Goal: Task Accomplishment & Management: Use online tool/utility

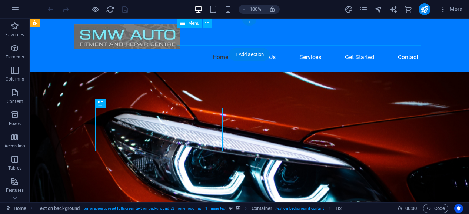
click at [407, 49] on nav "Home About Us Services Get Started Contact" at bounding box center [250, 58] width 350 height 18
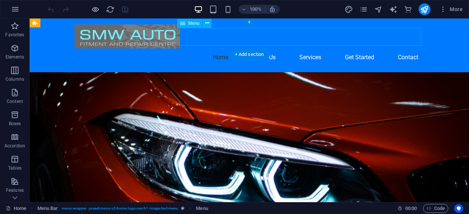
click at [401, 49] on nav "Home About Us Services Get Started Contact" at bounding box center [250, 58] width 350 height 18
click at [208, 23] on icon at bounding box center [207, 23] width 4 height 8
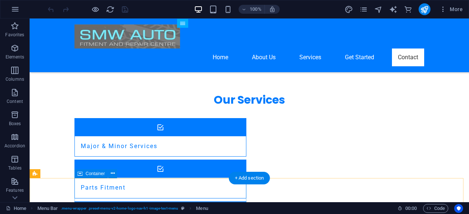
scroll to position [779, 0]
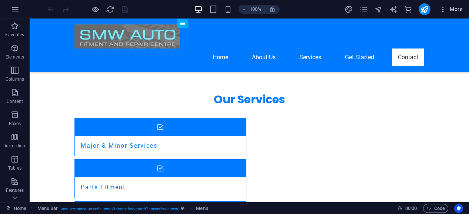
click at [443, 10] on icon "button" at bounding box center [443, 9] width 7 height 7
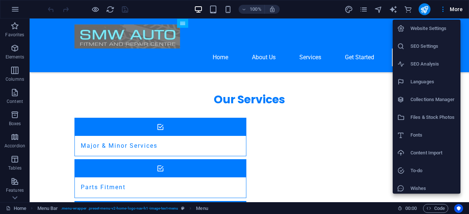
click at [424, 29] on h6 "Website Settings" at bounding box center [434, 28] width 46 height 9
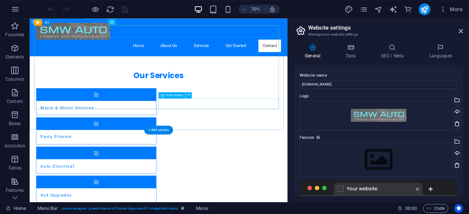
scroll to position [802, 0]
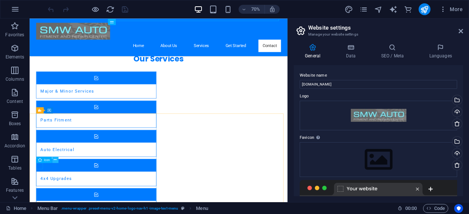
click at [56, 160] on icon at bounding box center [55, 160] width 3 height 6
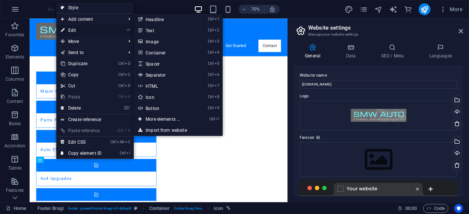
click at [75, 32] on link "⏎ Edit" at bounding box center [81, 30] width 50 height 11
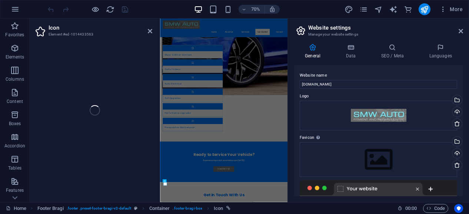
select select "xMidYMid"
select select "px"
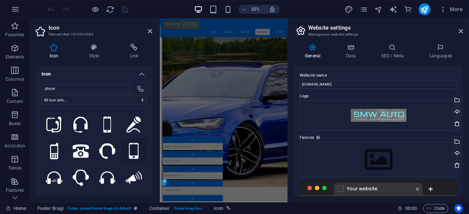
click at [130, 146] on icon at bounding box center [134, 151] width 10 height 16
click at [150, 32] on icon at bounding box center [150, 31] width 4 height 6
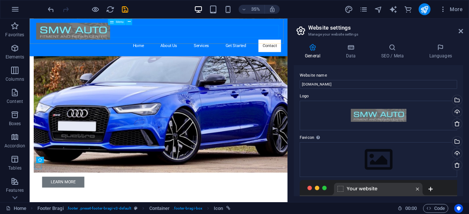
scroll to position [802, 0]
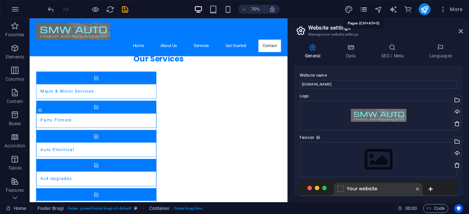
click at [361, 9] on icon "pages" at bounding box center [364, 9] width 9 height 9
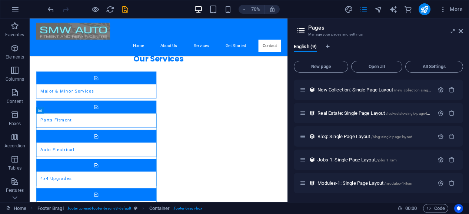
scroll to position [0, 0]
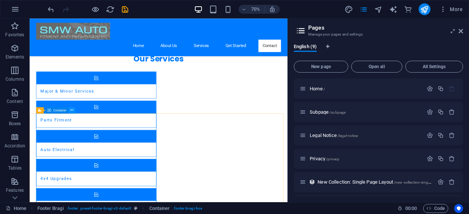
click at [73, 112] on button at bounding box center [72, 110] width 6 height 6
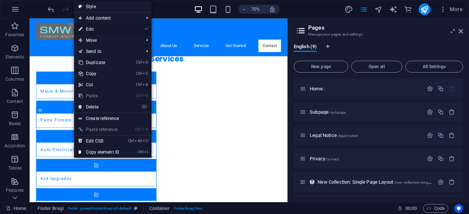
click at [99, 28] on link "⏎ Edit" at bounding box center [99, 29] width 50 height 11
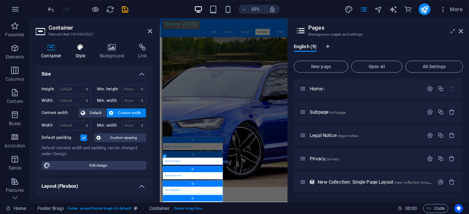
click at [80, 50] on icon at bounding box center [80, 47] width 21 height 7
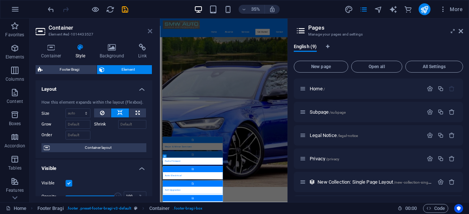
click at [149, 31] on icon at bounding box center [150, 31] width 4 height 6
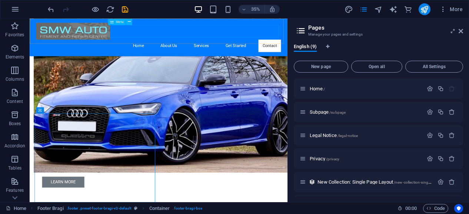
scroll to position [802, 0]
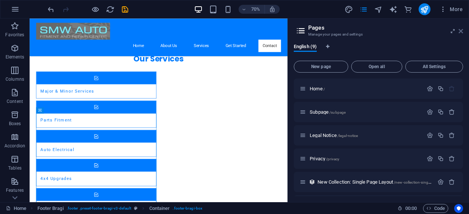
click at [461, 30] on icon at bounding box center [461, 31] width 4 height 6
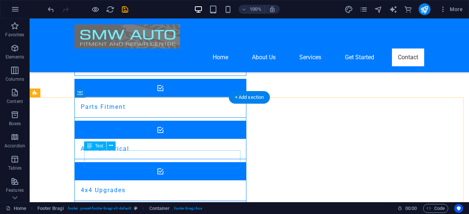
scroll to position [881, 0]
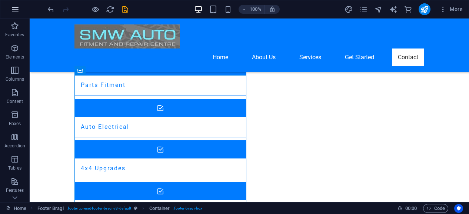
click at [15, 11] on icon "button" at bounding box center [15, 9] width 9 height 9
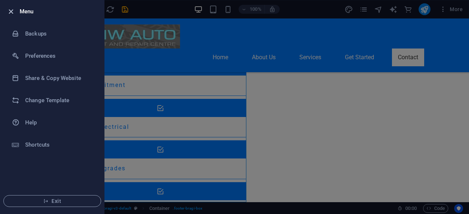
click at [14, 12] on icon "button" at bounding box center [11, 11] width 9 height 9
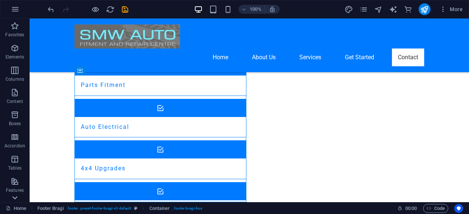
click at [16, 198] on icon at bounding box center [14, 197] width 5 height 3
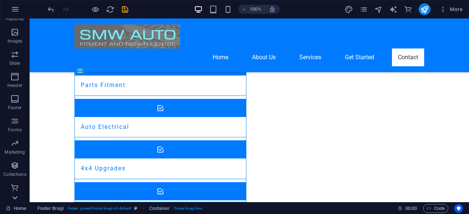
scroll to position [172, 0]
click at [13, 122] on icon "button" at bounding box center [14, 120] width 9 height 9
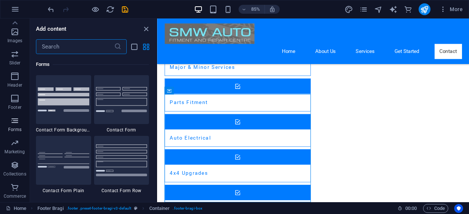
scroll to position [5412, 0]
click at [120, 102] on img at bounding box center [122, 99] width 52 height 25
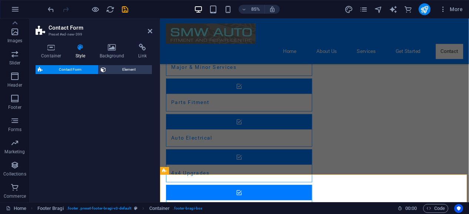
select select "rem"
select select "preset-contact-form-v3-default"
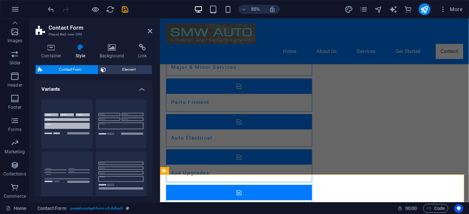
scroll to position [881, 0]
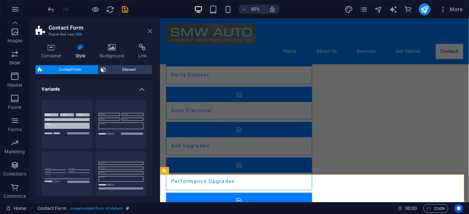
click at [151, 32] on icon at bounding box center [150, 31] width 4 height 6
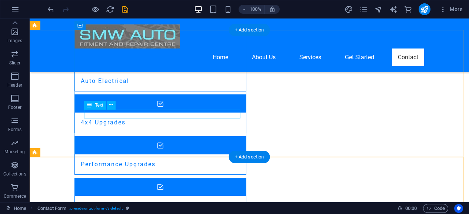
scroll to position [927, 0]
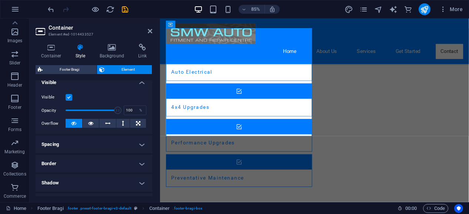
scroll to position [0, 0]
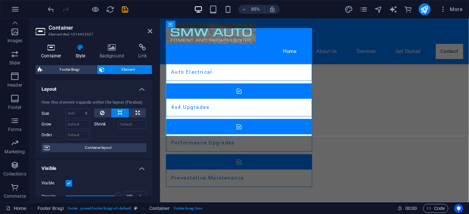
click at [53, 53] on h4 "Container" at bounding box center [53, 52] width 34 height 16
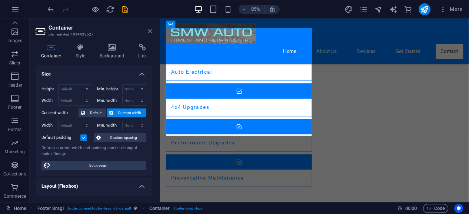
click at [151, 33] on icon at bounding box center [150, 31] width 4 height 6
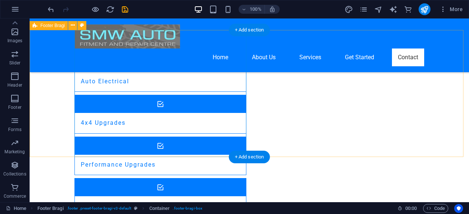
select select "footer"
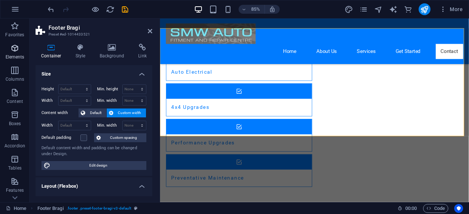
click at [16, 54] on p "Elements" at bounding box center [15, 57] width 19 height 6
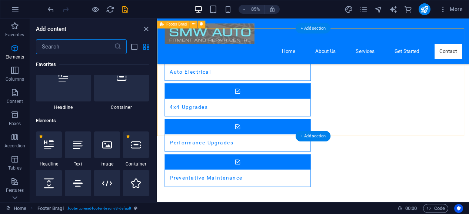
scroll to position [79, 0]
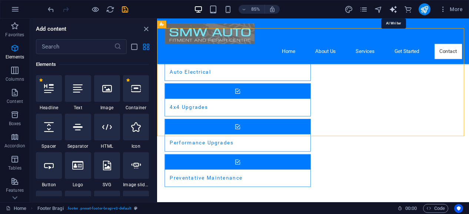
click at [396, 9] on icon "text_generator" at bounding box center [393, 9] width 9 height 9
select select "English"
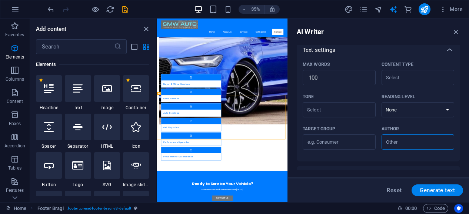
scroll to position [227, 0]
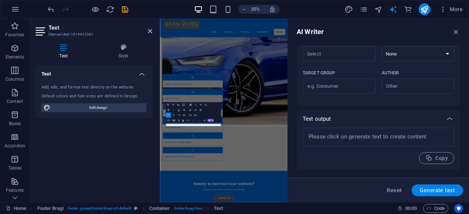
click at [122, 168] on div "Text Add, edit, and format text directly on the website. Default colors and fon…" at bounding box center [94, 130] width 117 height 131
click at [347, 27] on div "AI Writer Text input Element ​ You can only choose headline and text elements. …" at bounding box center [378, 111] width 181 height 184
click at [150, 32] on icon at bounding box center [150, 31] width 4 height 6
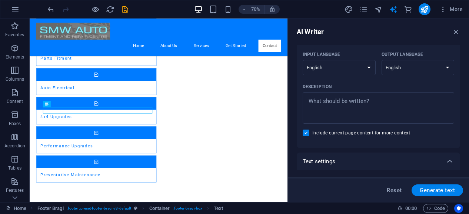
scroll to position [43, 0]
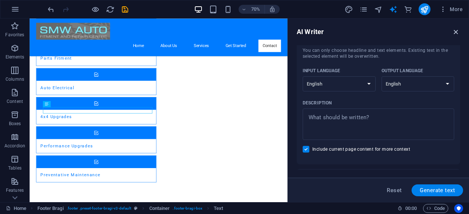
click at [456, 33] on icon "button" at bounding box center [456, 32] width 8 height 8
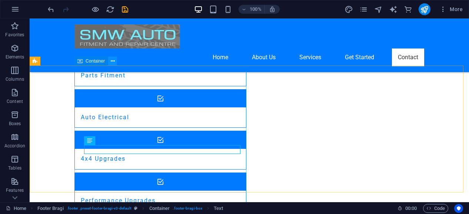
click at [111, 63] on icon at bounding box center [113, 61] width 4 height 8
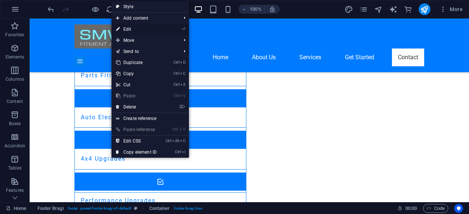
click at [130, 29] on link "⏎ Edit" at bounding box center [137, 29] width 50 height 11
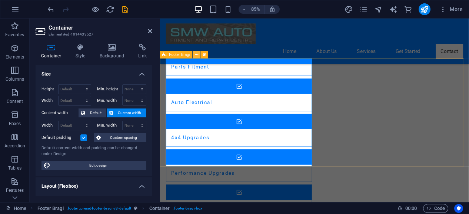
click at [196, 56] on icon at bounding box center [196, 55] width 3 height 7
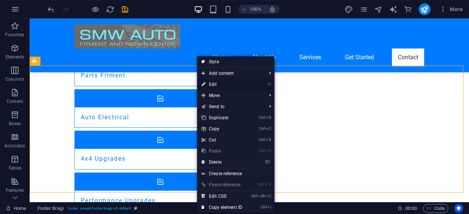
click at [213, 83] on link "⏎ Edit" at bounding box center [222, 84] width 50 height 11
select select "footer"
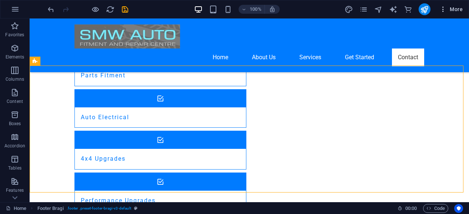
click at [443, 10] on icon "button" at bounding box center [443, 9] width 7 height 7
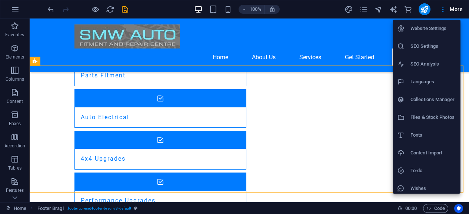
click at [430, 26] on h6 "Website Settings" at bounding box center [434, 28] width 46 height 9
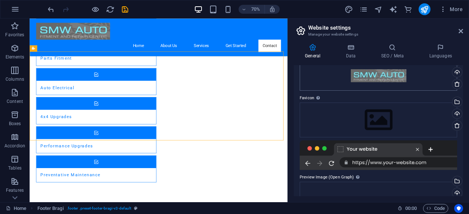
scroll to position [39, 0]
click at [371, 124] on div "Drag files here, click to choose files or select files from Files or our free s…" at bounding box center [379, 120] width 158 height 35
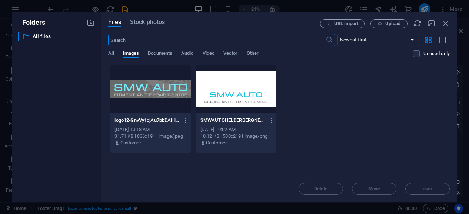
click at [176, 88] on div at bounding box center [150, 89] width 80 height 48
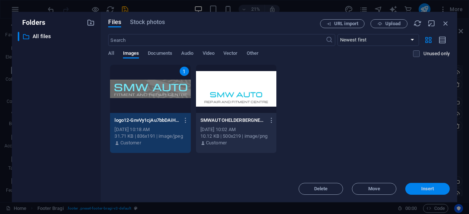
click at [432, 188] on span "Insert" at bounding box center [427, 189] width 13 height 4
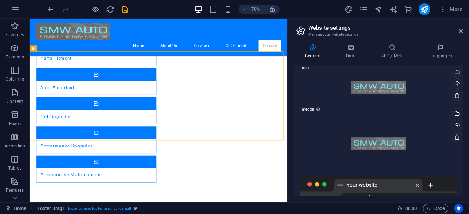
scroll to position [0, 0]
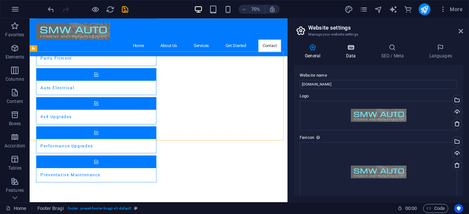
click at [350, 54] on h4 "Data" at bounding box center [352, 52] width 35 height 16
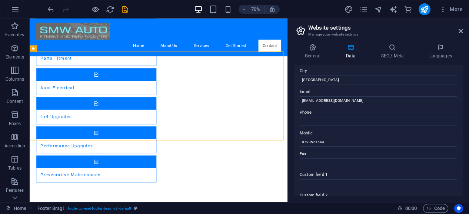
scroll to position [134, 0]
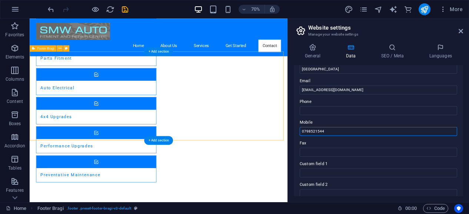
drag, startPoint x: 368, startPoint y: 148, endPoint x: 361, endPoint y: 185, distance: 36.9
drag, startPoint x: 329, startPoint y: 131, endPoint x: 299, endPoint y: 132, distance: 30.4
click at [299, 132] on div "Contact data for this website. This can be used everywhere on the website and w…" at bounding box center [378, 130] width 169 height 131
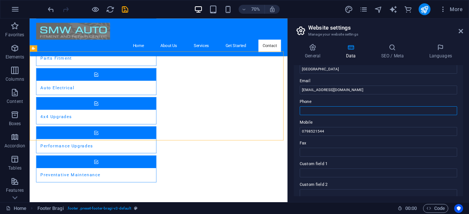
click at [304, 110] on input "Phone" at bounding box center [379, 110] width 158 height 9
paste input "0798521544"
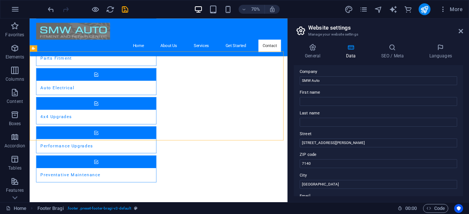
scroll to position [0, 0]
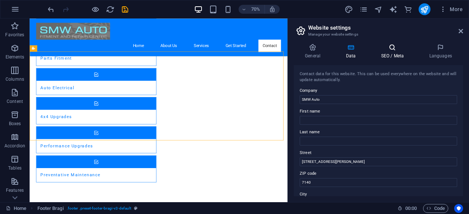
type input "0798521544"
click at [391, 52] on h4 "SEO / Meta" at bounding box center [394, 52] width 48 height 16
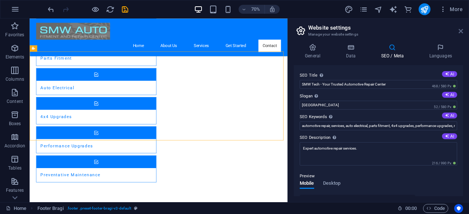
click at [460, 32] on icon at bounding box center [461, 31] width 4 height 6
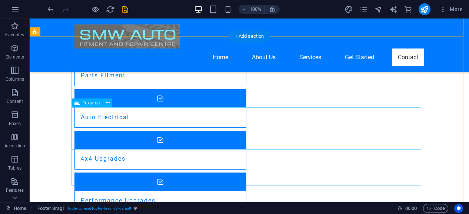
scroll to position [1060, 0]
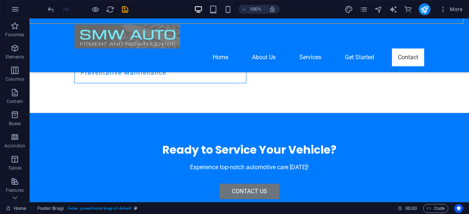
click at [431, 5] on div "More" at bounding box center [405, 9] width 121 height 12
click at [430, 6] on button "publish" at bounding box center [425, 9] width 12 height 12
checkbox input "false"
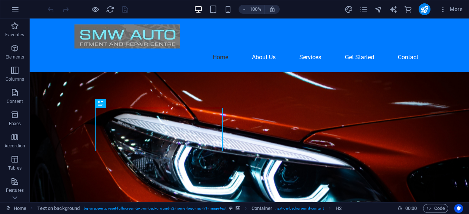
click at [311, 125] on figure at bounding box center [250, 185] width 440 height 227
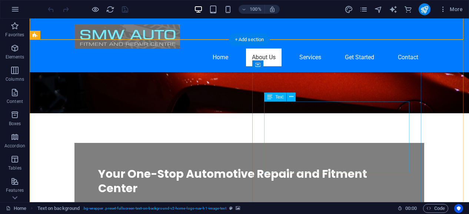
scroll to position [243, 0]
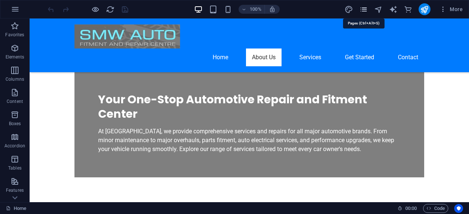
click at [363, 9] on icon "pages" at bounding box center [364, 9] width 9 height 9
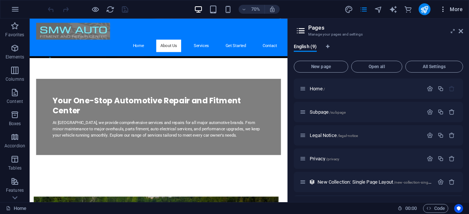
click at [444, 10] on icon "button" at bounding box center [443, 9] width 7 height 7
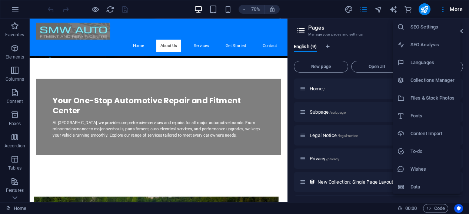
scroll to position [21, 0]
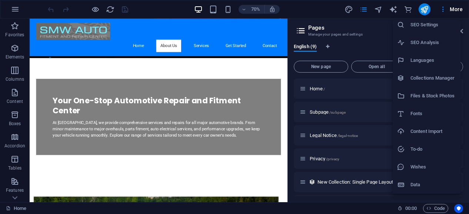
click at [416, 184] on h6 "Data" at bounding box center [434, 185] width 46 height 9
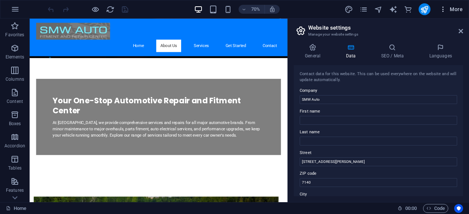
click at [442, 10] on icon "button" at bounding box center [443, 9] width 7 height 7
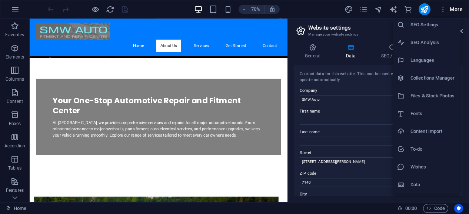
click at [417, 184] on h6 "Data" at bounding box center [434, 185] width 46 height 9
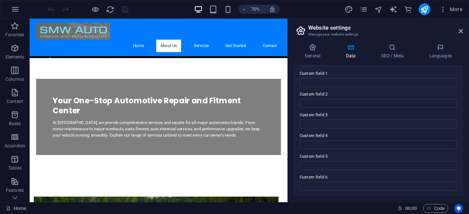
scroll to position [0, 0]
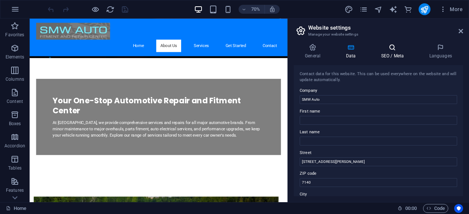
click at [393, 53] on h4 "SEO / Meta" at bounding box center [394, 52] width 48 height 16
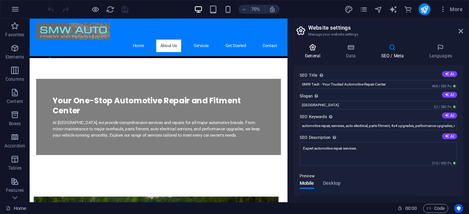
click at [312, 53] on h4 "General" at bounding box center [314, 52] width 41 height 16
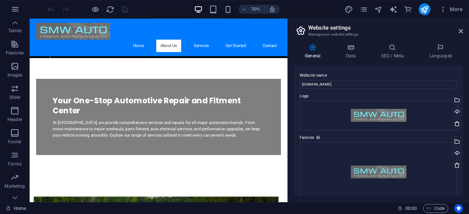
scroll to position [172, 0]
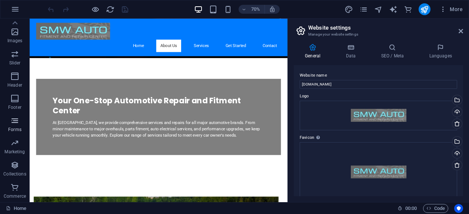
click at [15, 128] on p "Forms" at bounding box center [14, 130] width 13 height 6
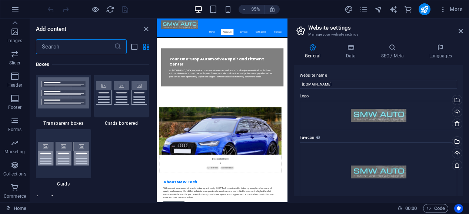
scroll to position [2095, 0]
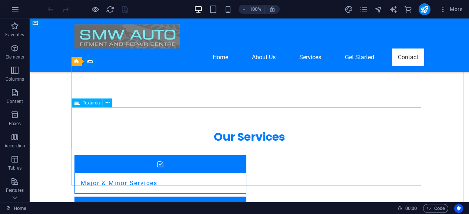
scroll to position [742, 0]
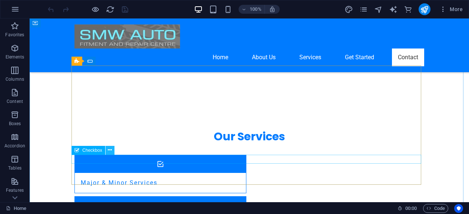
click at [110, 152] on icon at bounding box center [110, 150] width 4 height 8
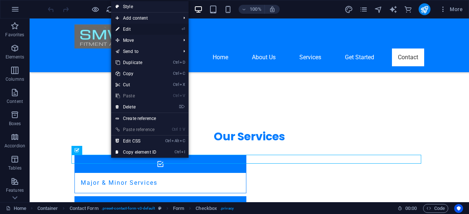
click at [131, 28] on link "⏎ Edit" at bounding box center [136, 29] width 50 height 11
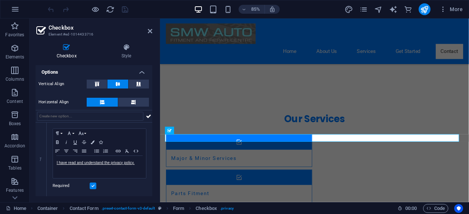
scroll to position [49, 0]
click at [152, 33] on icon at bounding box center [150, 31] width 4 height 6
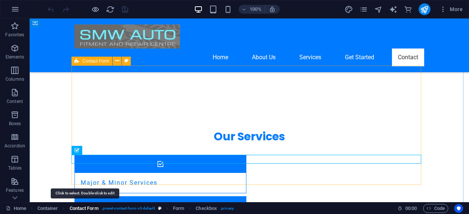
click at [81, 208] on span "Contact Form" at bounding box center [84, 208] width 29 height 9
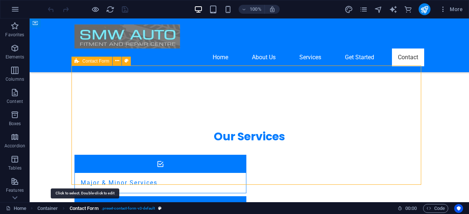
click at [81, 208] on span "Contact Form" at bounding box center [84, 208] width 29 height 9
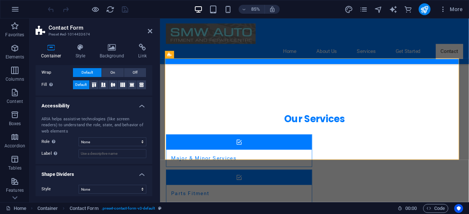
scroll to position [155, 0]
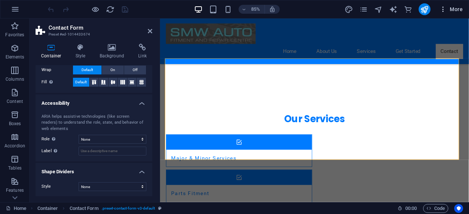
click at [447, 10] on icon "button" at bounding box center [443, 9] width 7 height 7
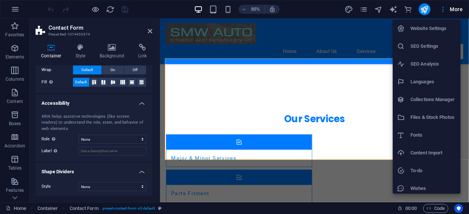
scroll to position [21, 0]
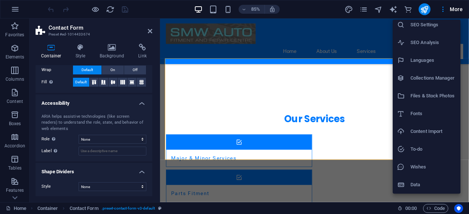
click at [421, 153] on h6 "To-do" at bounding box center [434, 149] width 46 height 9
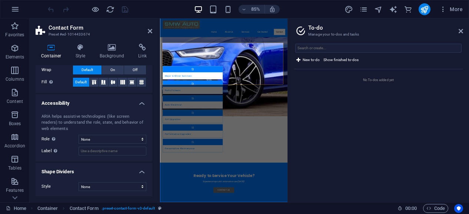
scroll to position [718, 0]
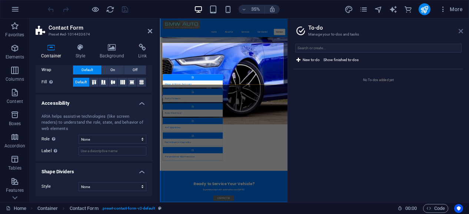
click at [461, 29] on icon at bounding box center [461, 31] width 4 height 6
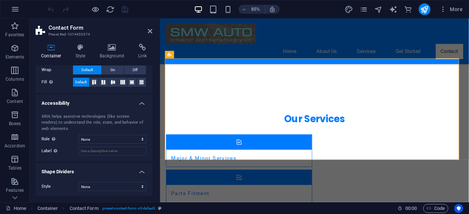
scroll to position [0, 0]
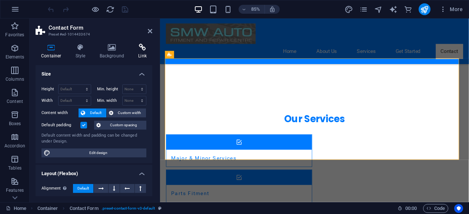
click at [140, 46] on icon at bounding box center [143, 47] width 20 height 7
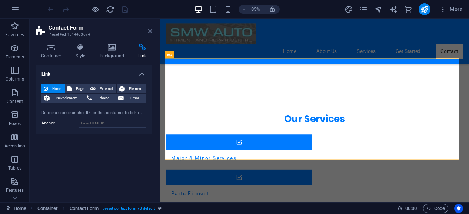
click at [152, 29] on icon at bounding box center [150, 31] width 4 height 6
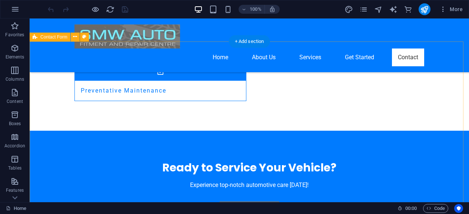
scroll to position [1043, 0]
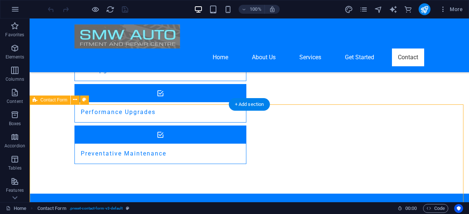
scroll to position [977, 0]
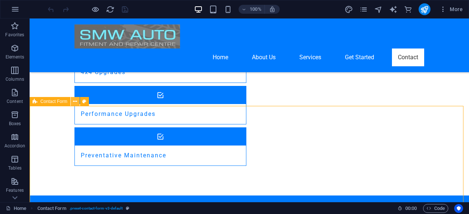
click at [75, 102] on icon at bounding box center [75, 102] width 4 height 8
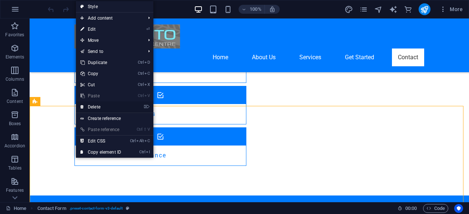
click at [94, 107] on link "⌦ Delete" at bounding box center [101, 107] width 50 height 11
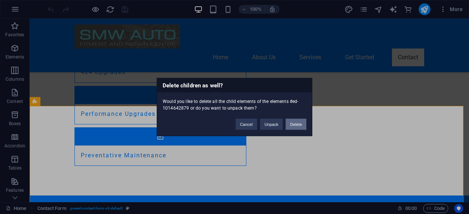
click at [297, 127] on button "Delete" at bounding box center [296, 124] width 21 height 11
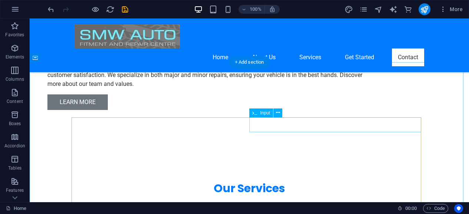
scroll to position [691, 0]
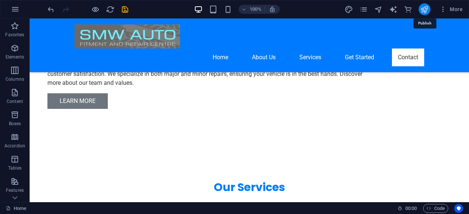
click at [426, 11] on icon "publish" at bounding box center [424, 9] width 9 height 9
checkbox input "false"
